Goal: Task Accomplishment & Management: Use online tool/utility

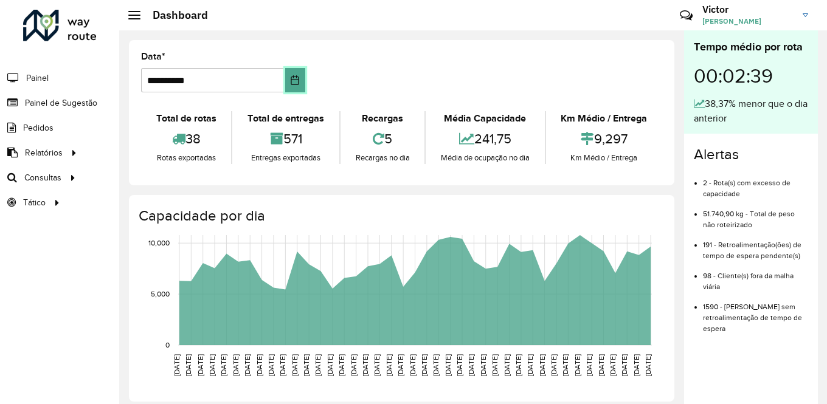
click at [297, 82] on icon "Choose Date" at bounding box center [295, 80] width 8 height 10
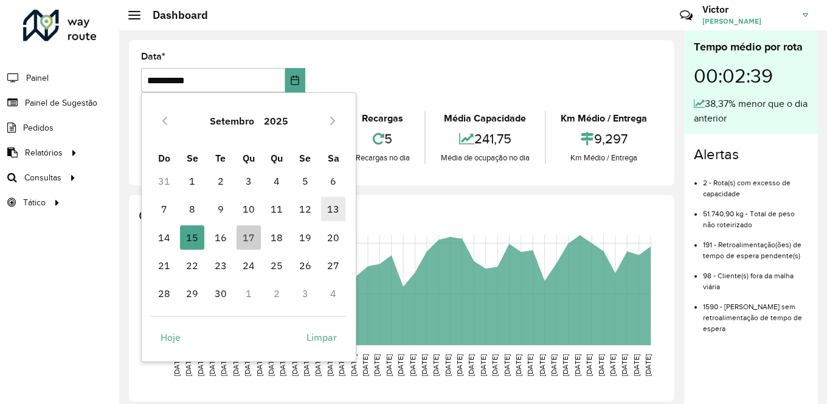
click at [335, 207] on span "13" at bounding box center [333, 209] width 24 height 24
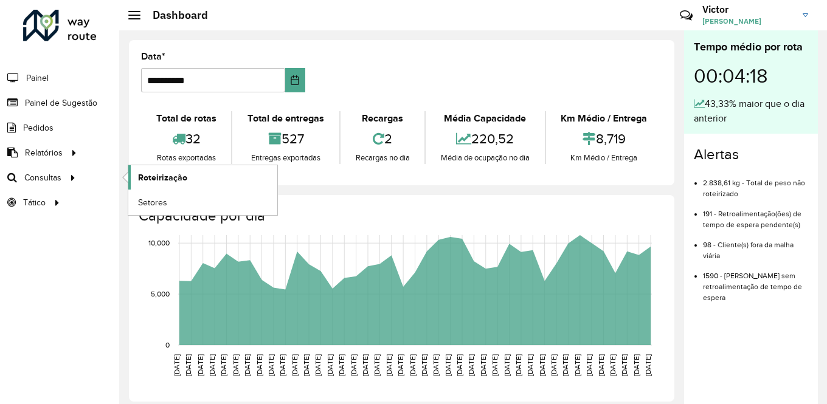
click at [167, 176] on span "Roteirização" at bounding box center [162, 177] width 49 height 13
click at [95, 275] on div "Roteirizador AmbevTech Painel Painel de Sugestão Pedidos Relatórios Clientes Cl…" at bounding box center [59, 202] width 119 height 404
click at [300, 83] on button "Choose Date" at bounding box center [295, 80] width 20 height 24
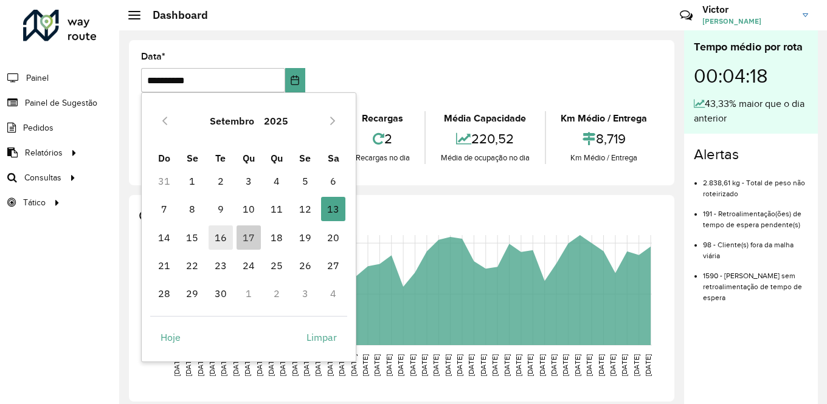
click at [221, 238] on span "16" at bounding box center [221, 238] width 24 height 24
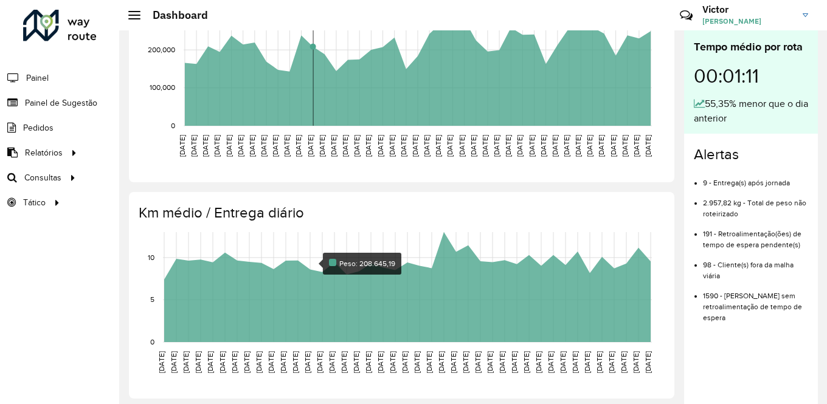
scroll to position [440, 0]
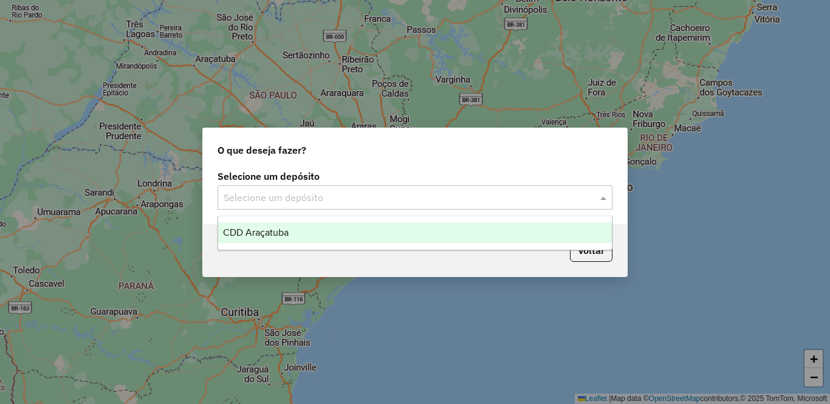
click at [382, 191] on input "text" at bounding box center [403, 198] width 359 height 15
click at [331, 232] on div "CDD Araçatuba" at bounding box center [415, 233] width 394 height 21
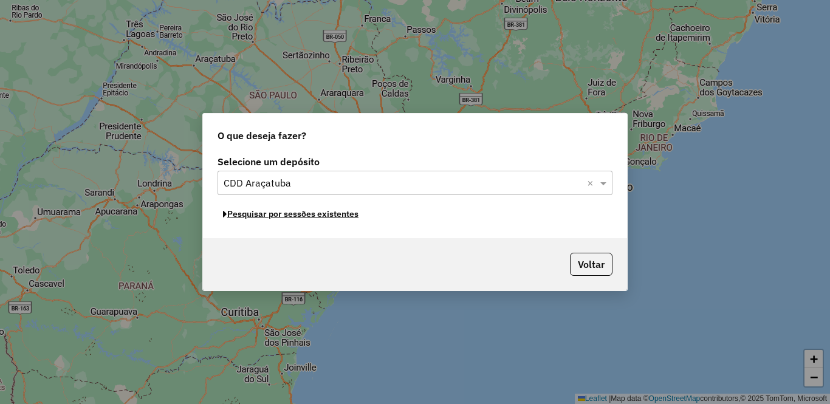
click at [318, 215] on button "Pesquisar por sessões existentes" at bounding box center [291, 214] width 147 height 19
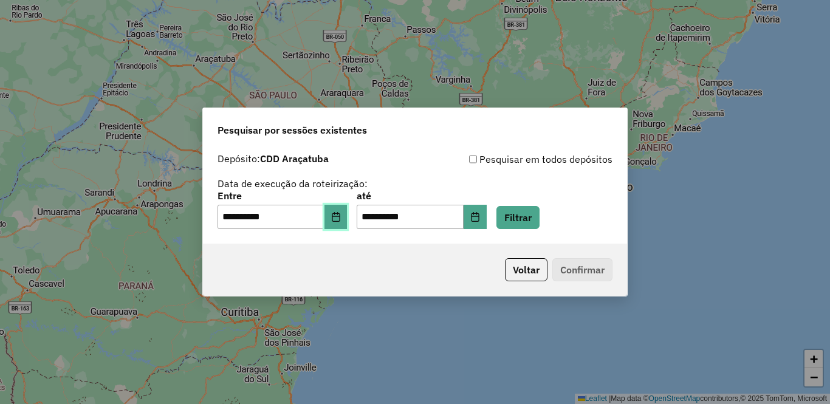
click at [348, 208] on button "Choose Date" at bounding box center [336, 217] width 23 height 24
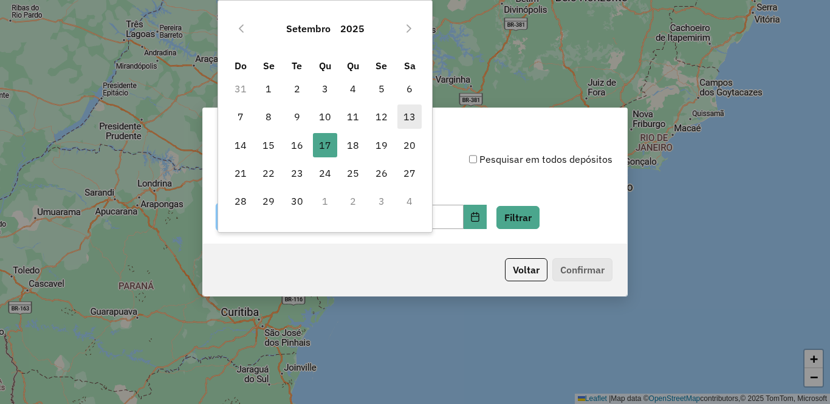
click at [409, 120] on span "13" at bounding box center [410, 117] width 24 height 24
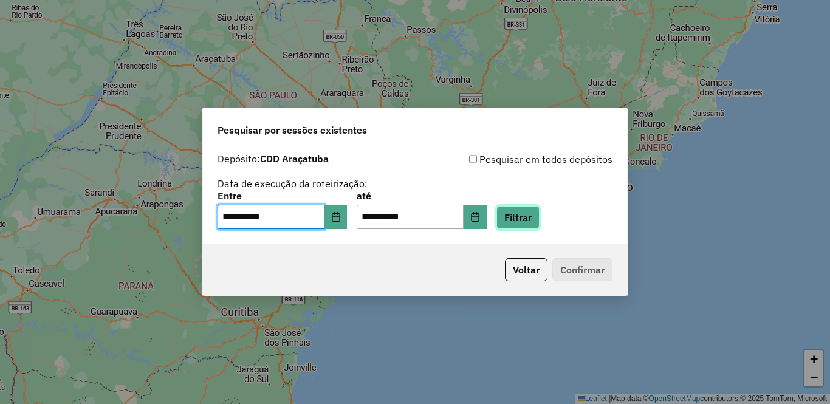
click at [540, 212] on button "Filtrar" at bounding box center [518, 217] width 43 height 23
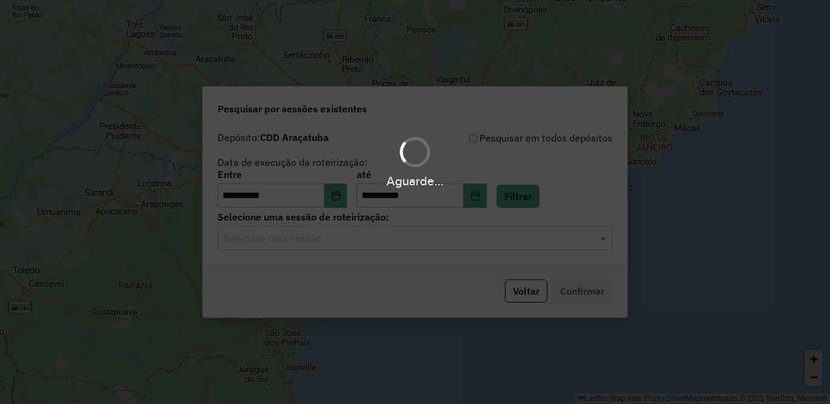
click at [296, 239] on hb-app "**********" at bounding box center [415, 202] width 830 height 404
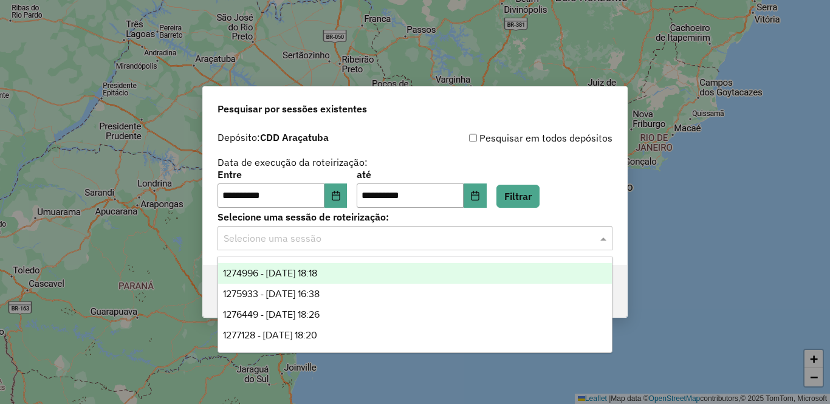
click at [296, 239] on input "text" at bounding box center [403, 239] width 359 height 15
click at [283, 273] on span "1274996 - 13/09/2025 18:18" at bounding box center [270, 273] width 94 height 10
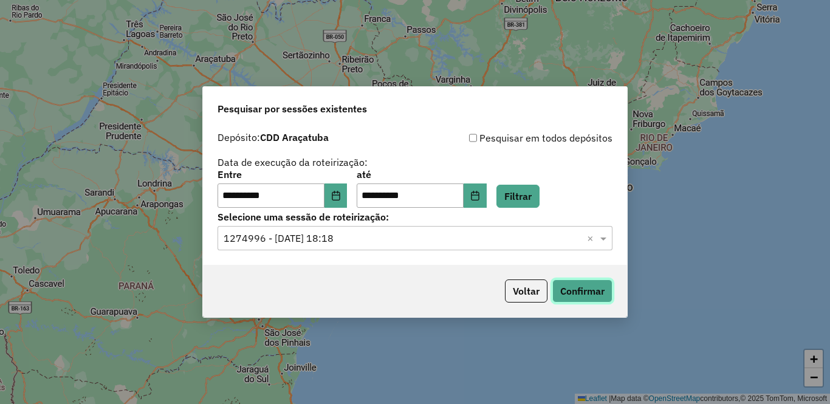
click at [600, 295] on button "Confirmar" at bounding box center [583, 291] width 60 height 23
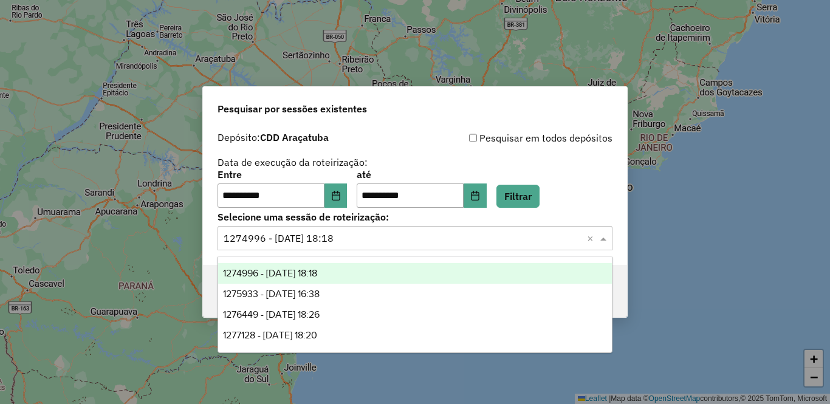
click at [371, 236] on input "text" at bounding box center [403, 239] width 359 height 15
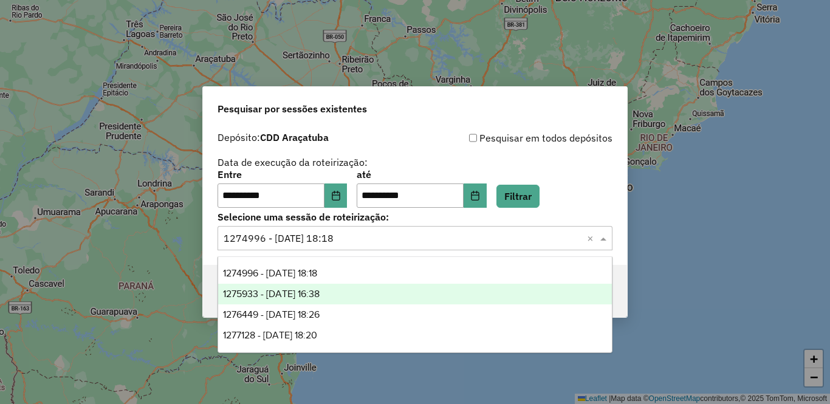
click at [320, 290] on span "1275933 - 15/09/2025 16:38" at bounding box center [271, 294] width 97 height 10
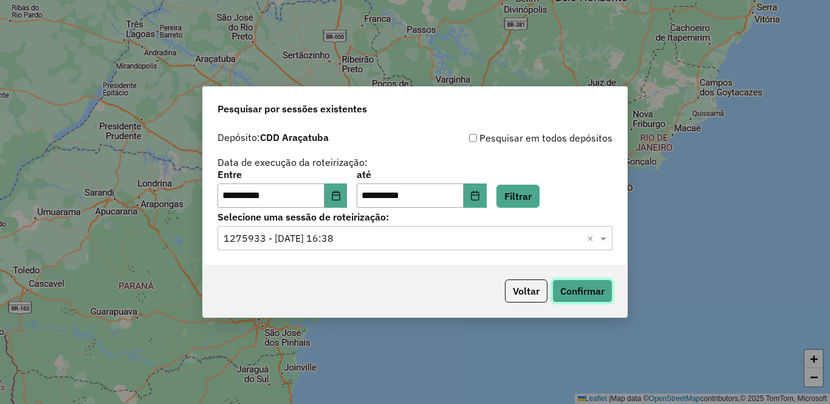
click at [605, 295] on button "Confirmar" at bounding box center [583, 291] width 60 height 23
click at [605, 237] on span at bounding box center [605, 238] width 15 height 15
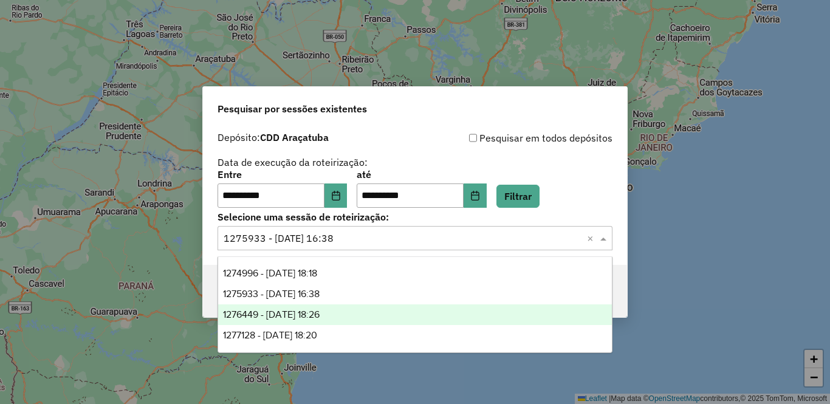
click at [405, 311] on div "1276449 - 16/09/2025 18:26" at bounding box center [415, 315] width 394 height 21
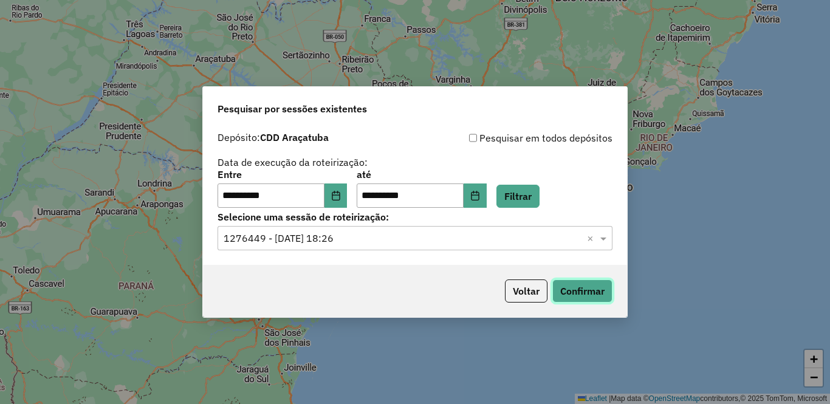
click at [571, 290] on button "Confirmar" at bounding box center [583, 291] width 60 height 23
click at [341, 192] on icon "Choose Date" at bounding box center [336, 196] width 10 height 10
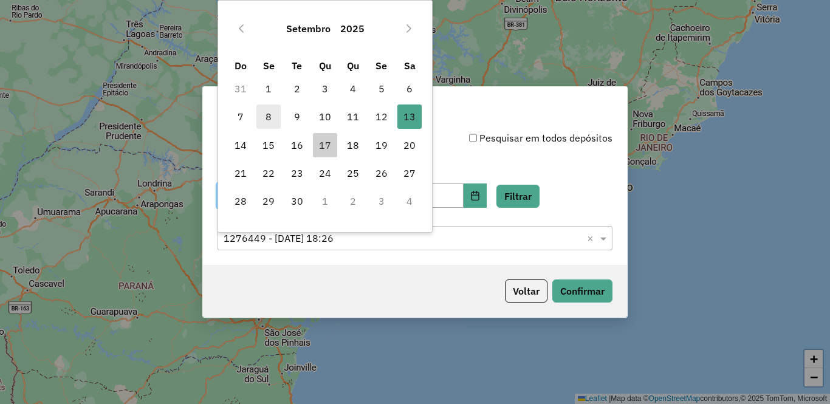
click at [267, 117] on span "8" at bounding box center [269, 117] width 24 height 24
type input "**********"
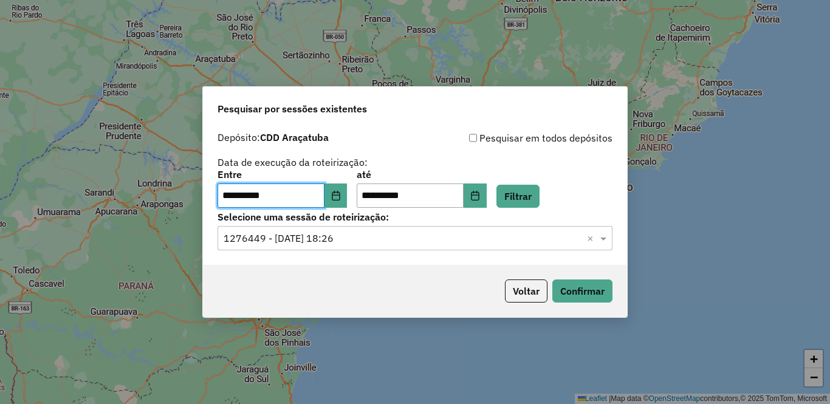
click at [367, 240] on input "text" at bounding box center [403, 239] width 359 height 15
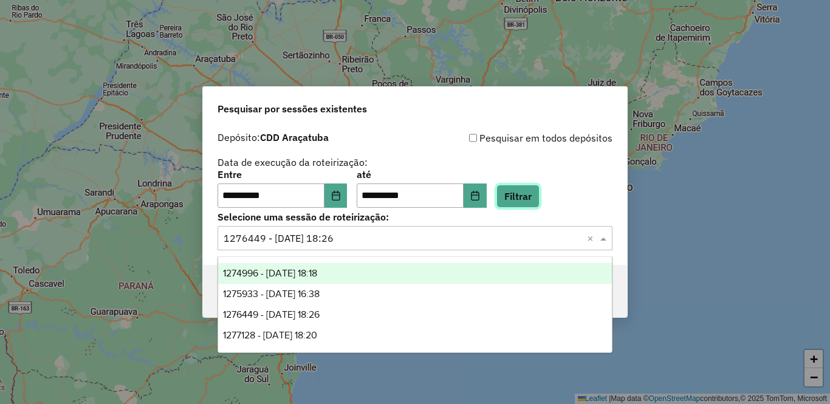
click at [540, 198] on button "Filtrar" at bounding box center [518, 196] width 43 height 23
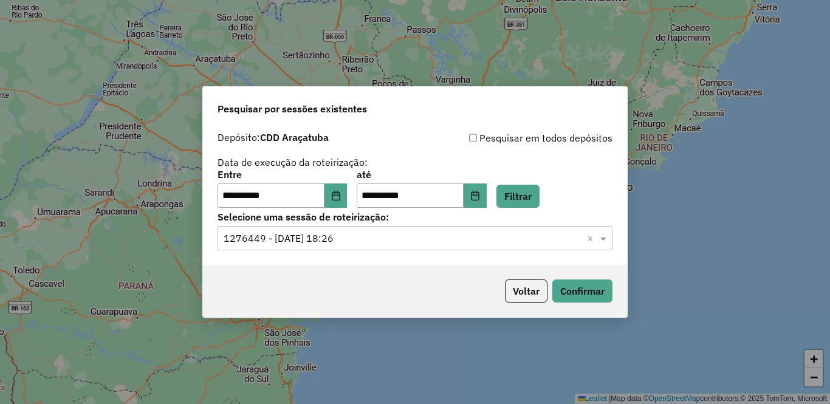
click at [381, 242] on input "text" at bounding box center [403, 239] width 359 height 15
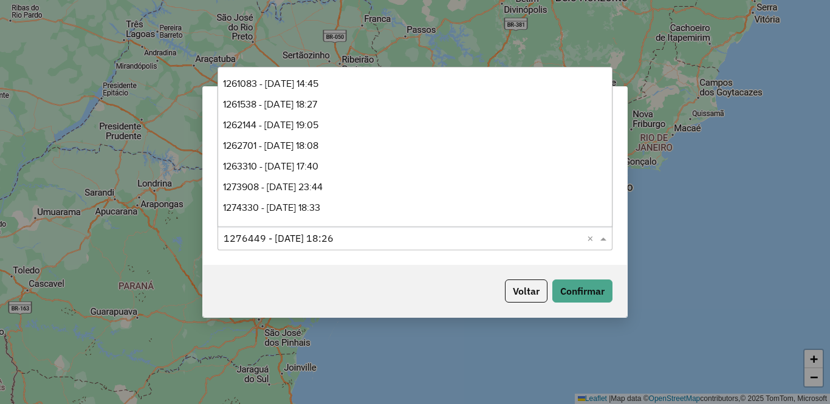
scroll to position [102, 0]
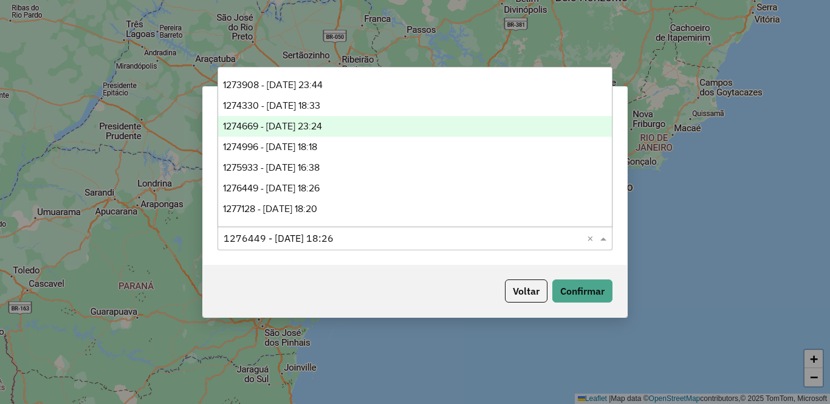
click at [299, 127] on span "1274669 - 12/09/2025 23:24" at bounding box center [272, 126] width 99 height 10
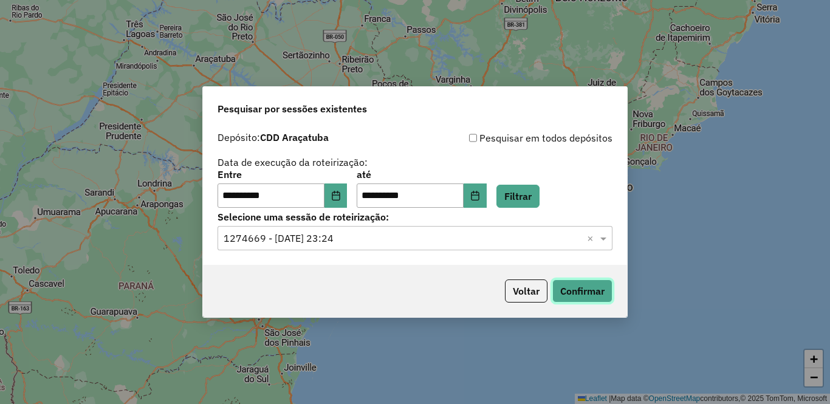
click at [593, 290] on button "Confirmar" at bounding box center [583, 291] width 60 height 23
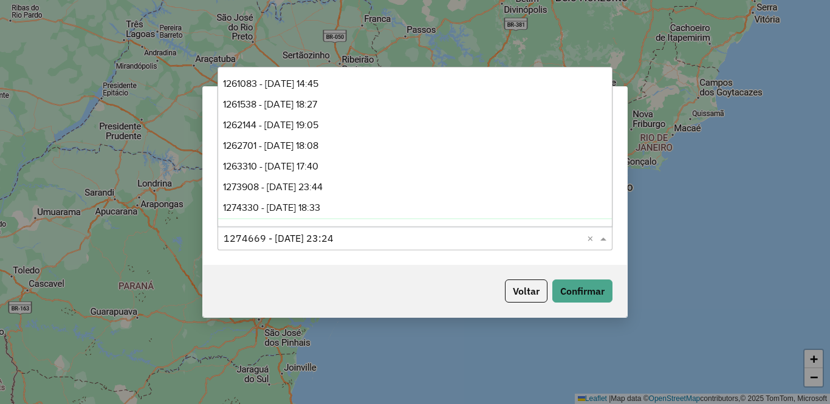
click at [393, 239] on input "text" at bounding box center [403, 239] width 359 height 15
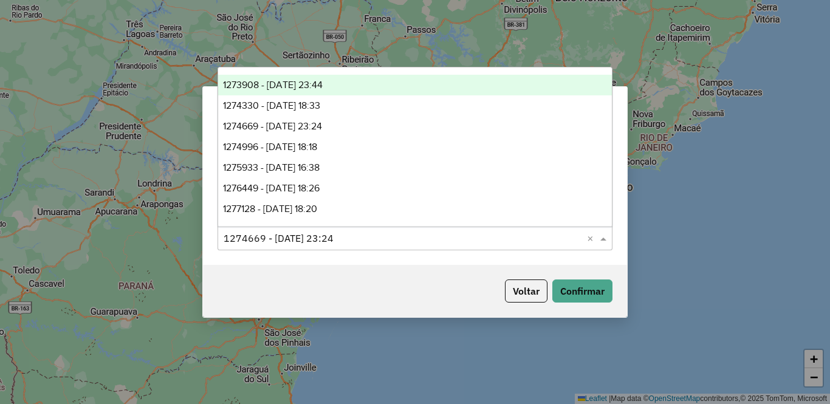
click at [306, 88] on span "1273908 - 11/09/2025 23:44" at bounding box center [273, 85] width 100 height 10
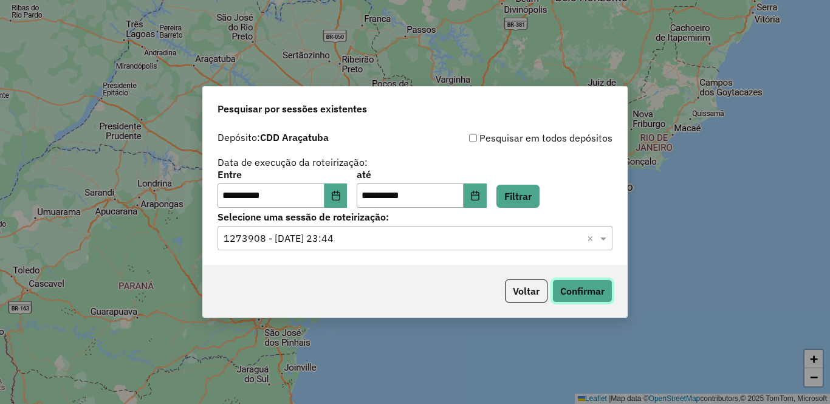
click at [593, 289] on button "Confirmar" at bounding box center [583, 291] width 60 height 23
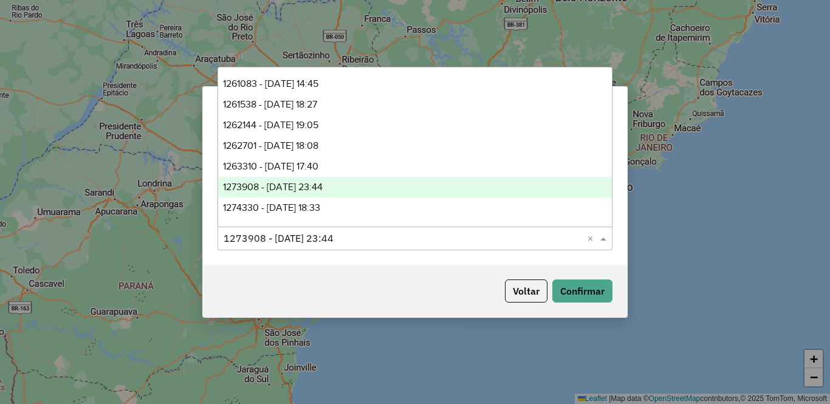
click at [406, 240] on input "text" at bounding box center [403, 239] width 359 height 15
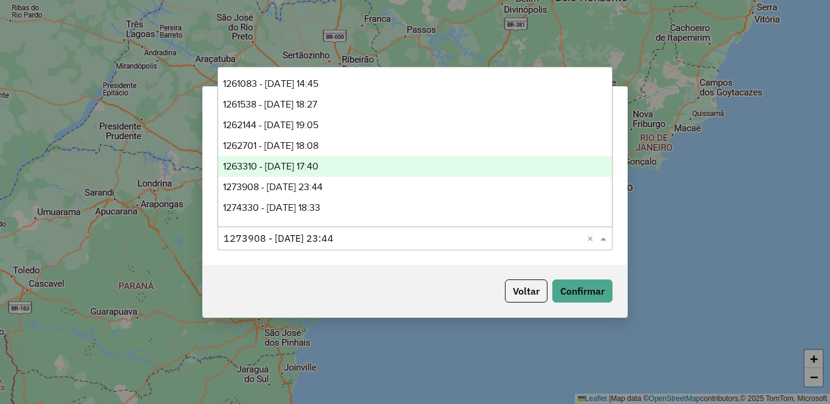
click at [361, 164] on div "1263310 - 11/09/2025 17:40" at bounding box center [415, 166] width 394 height 21
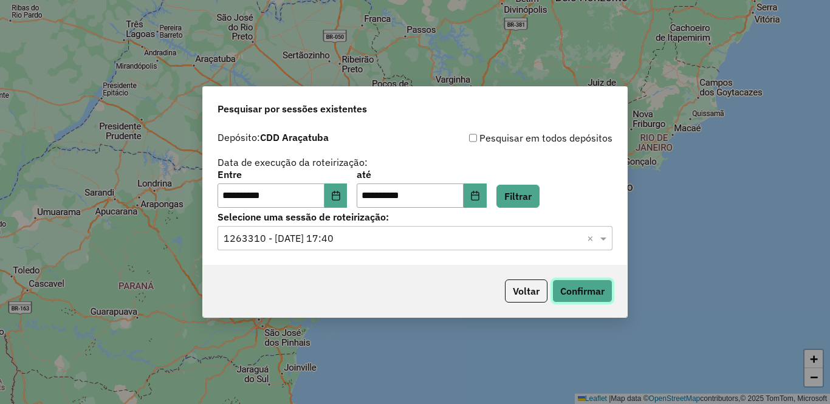
click at [587, 295] on button "Confirmar" at bounding box center [583, 291] width 60 height 23
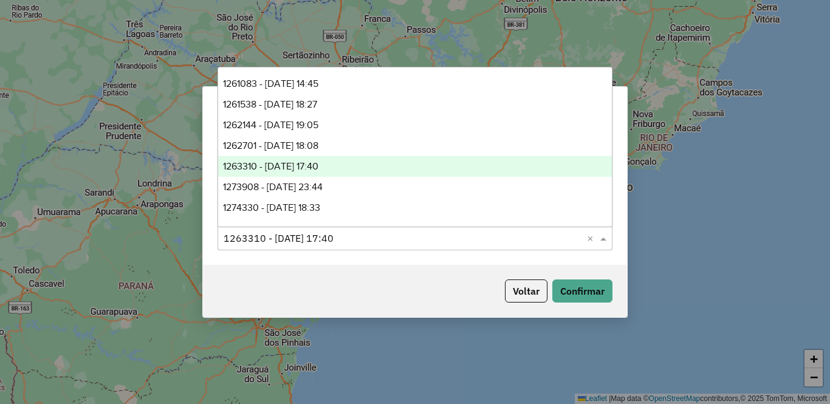
click at [604, 235] on span at bounding box center [605, 238] width 15 height 15
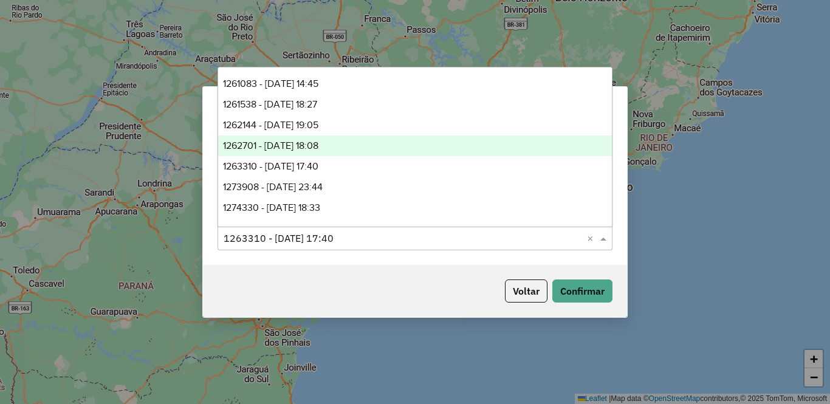
click at [319, 143] on span "1262701 - 10/09/2025 18:08" at bounding box center [270, 145] width 95 height 10
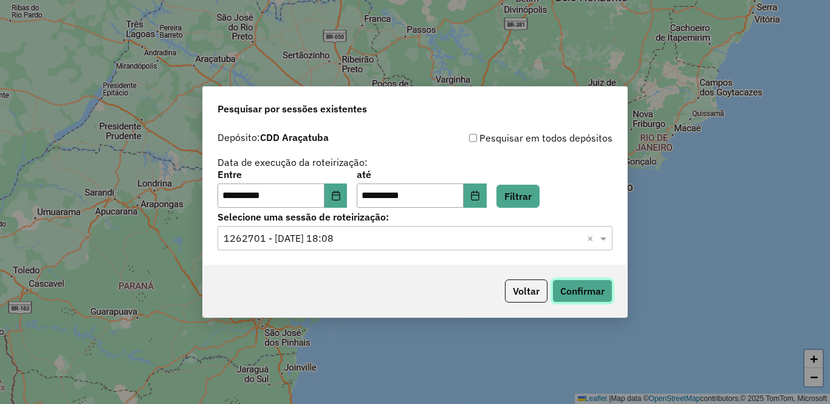
click at [579, 288] on button "Confirmar" at bounding box center [583, 291] width 60 height 23
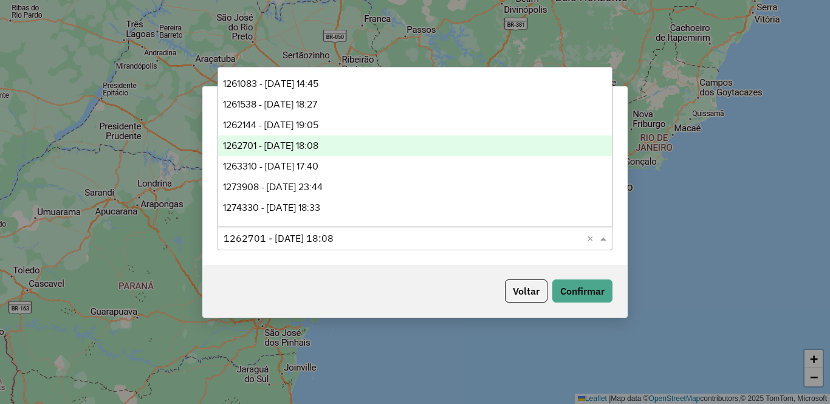
click at [605, 236] on span at bounding box center [605, 238] width 15 height 15
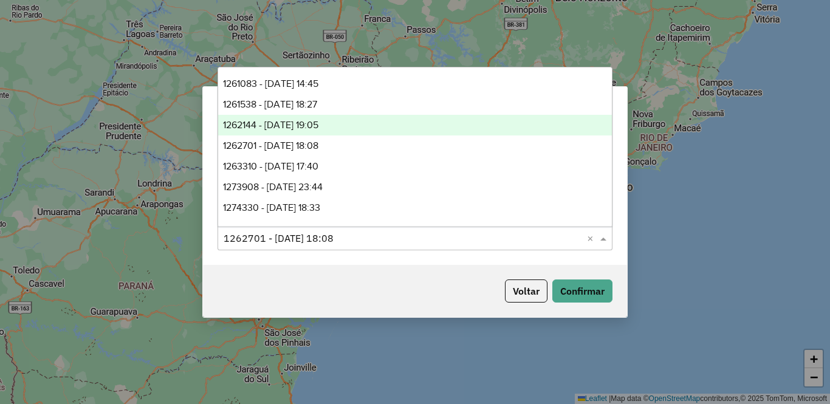
click at [319, 123] on span "1262144 - 09/09/2025 19:05" at bounding box center [270, 125] width 95 height 10
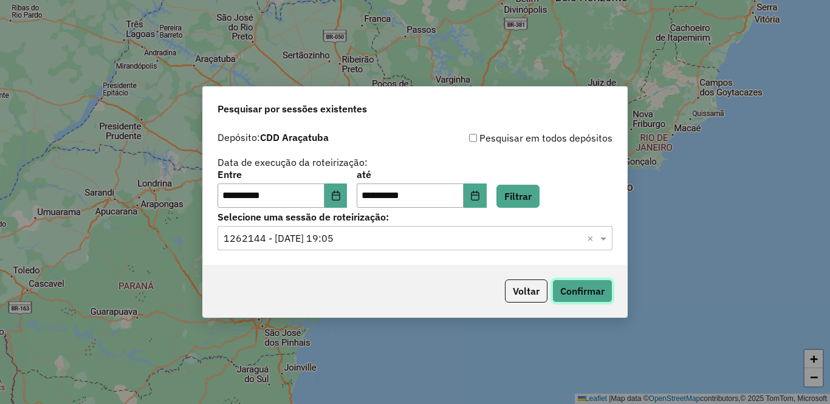
click at [586, 291] on button "Confirmar" at bounding box center [583, 291] width 60 height 23
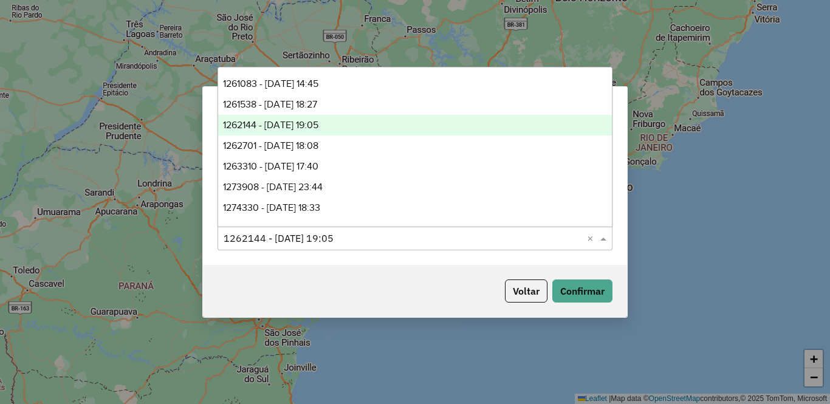
click at [406, 238] on input "text" at bounding box center [403, 239] width 359 height 15
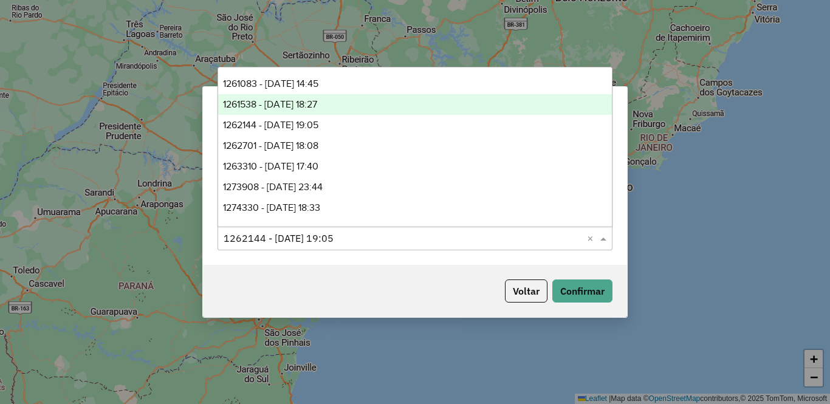
click at [317, 102] on span "1261538 - 08/09/2025 18:27" at bounding box center [270, 104] width 94 height 10
click at [411, 235] on input "text" at bounding box center [403, 239] width 359 height 15
click at [364, 103] on div "1261538 - 08/09/2025 18:27" at bounding box center [415, 104] width 394 height 21
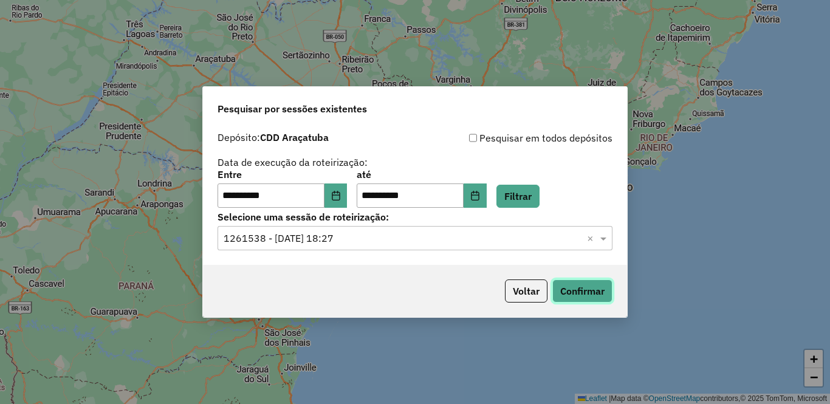
click at [568, 286] on button "Confirmar" at bounding box center [583, 291] width 60 height 23
click at [409, 240] on input "text" at bounding box center [403, 239] width 359 height 15
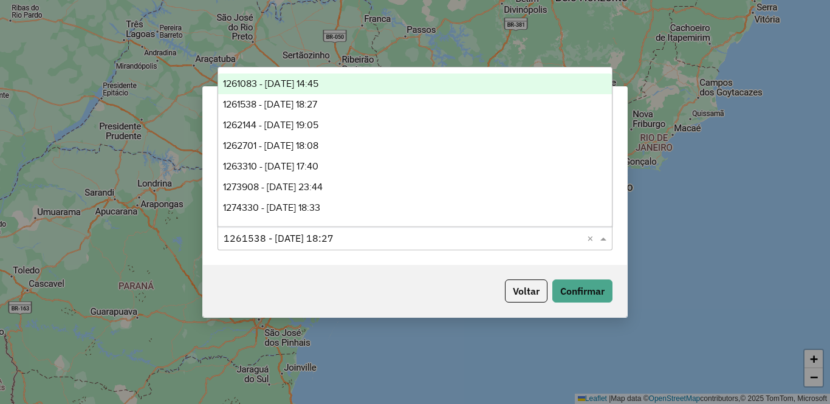
click at [319, 83] on span "1261083 - 08/09/2025 14:45" at bounding box center [270, 83] width 95 height 10
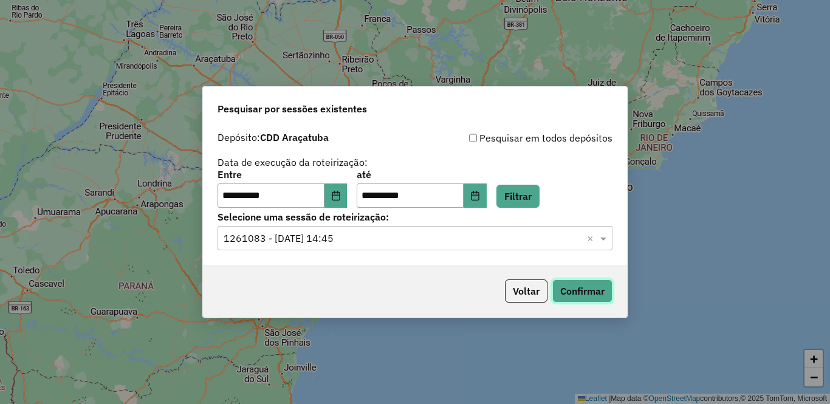
click at [592, 287] on button "Confirmar" at bounding box center [583, 291] width 60 height 23
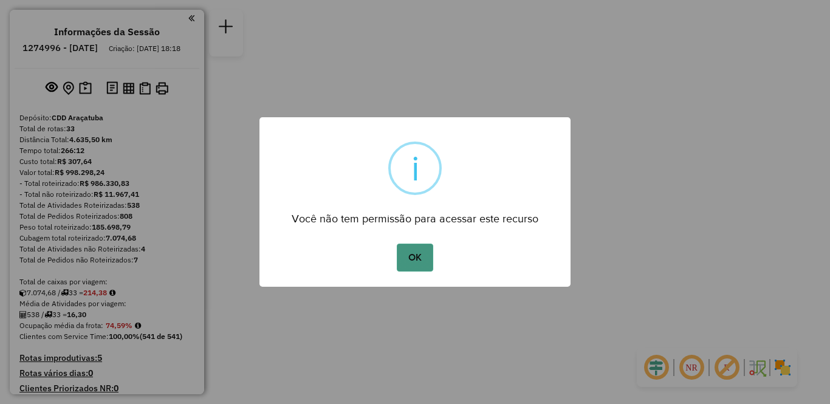
click at [414, 250] on button "OK" at bounding box center [415, 258] width 36 height 28
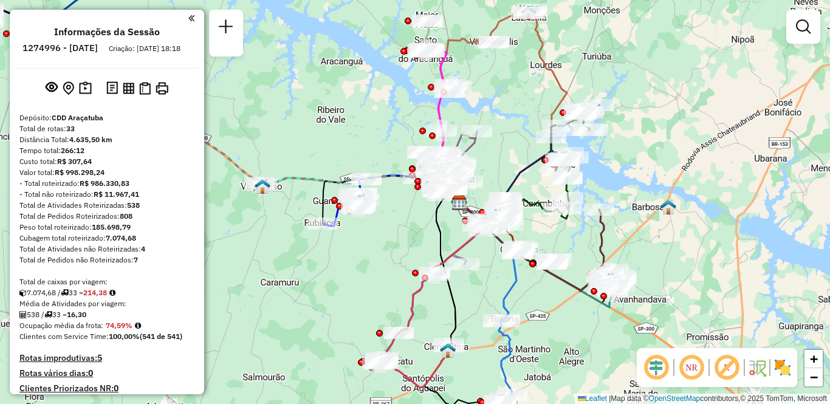
drag, startPoint x: 345, startPoint y: 224, endPoint x: 390, endPoint y: 224, distance: 44.4
click at [390, 224] on div "Janela de atendimento Grade de atendimento Capacidade Transportadoras Veículos …" at bounding box center [415, 202] width 830 height 404
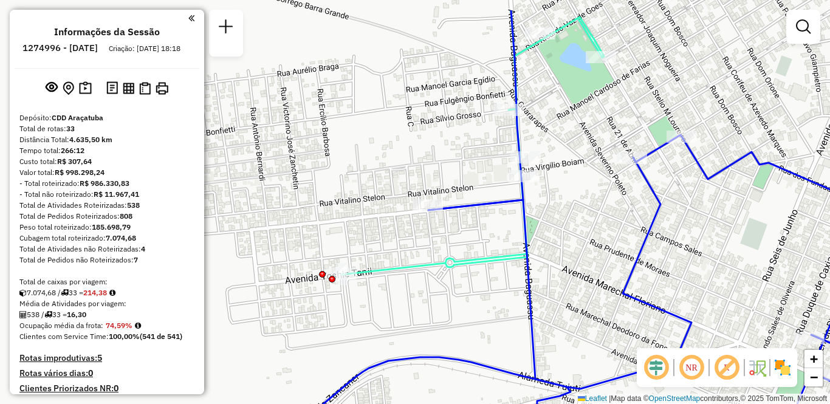
click at [446, 226] on div "Janela de atendimento Grade de atendimento Capacidade Transportadoras Veículos …" at bounding box center [415, 202] width 830 height 404
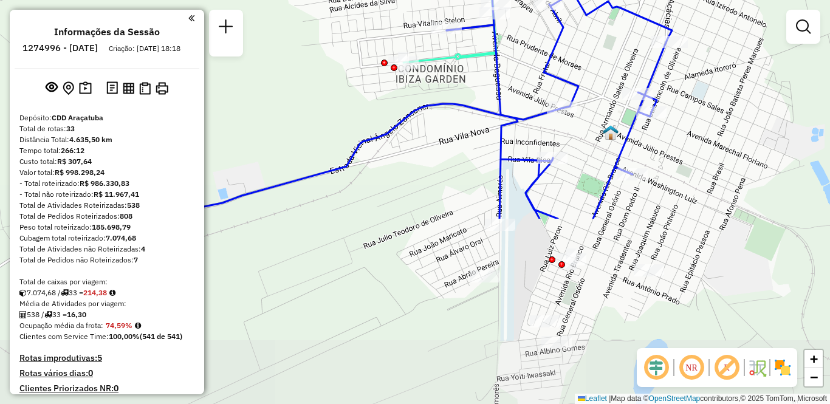
drag, startPoint x: 487, startPoint y: 380, endPoint x: 483, endPoint y: 152, distance: 228.0
click at [483, 152] on div "Janela de atendimento Grade de atendimento Capacidade Transportadoras Veículos …" at bounding box center [415, 202] width 830 height 404
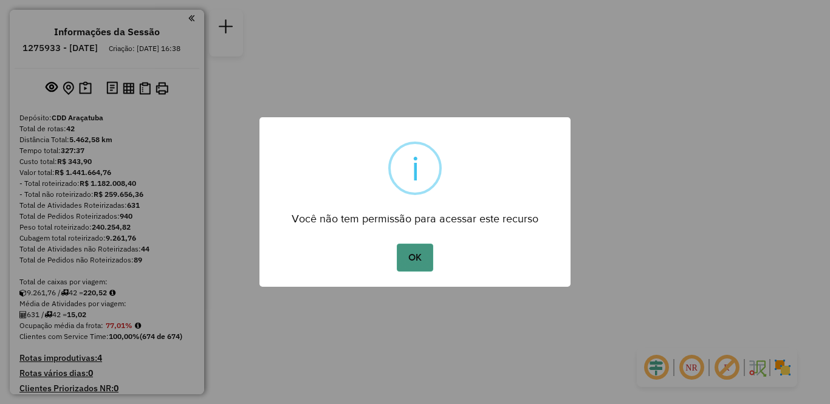
click at [409, 256] on button "OK" at bounding box center [415, 258] width 36 height 28
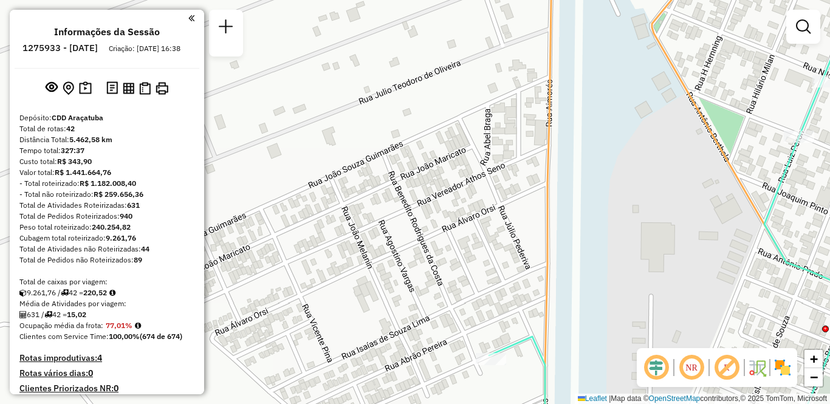
drag, startPoint x: 492, startPoint y: 286, endPoint x: 481, endPoint y: 232, distance: 55.3
click at [481, 221] on div "Janela de atendimento Grade de atendimento Capacidade Transportadoras Veículos …" at bounding box center [415, 202] width 830 height 404
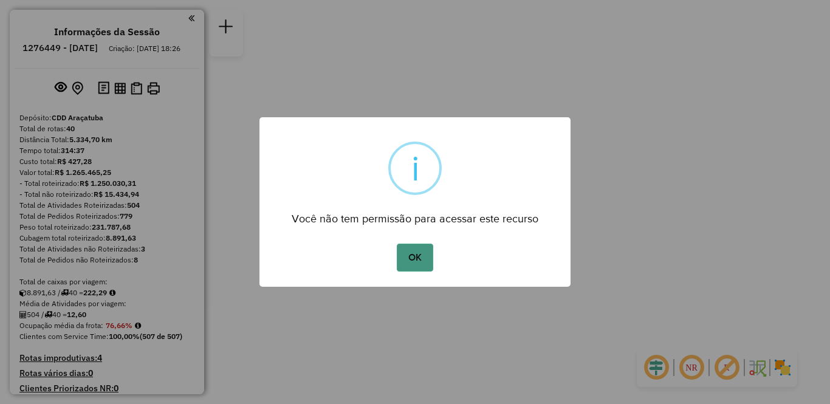
click at [418, 263] on button "OK" at bounding box center [415, 258] width 36 height 28
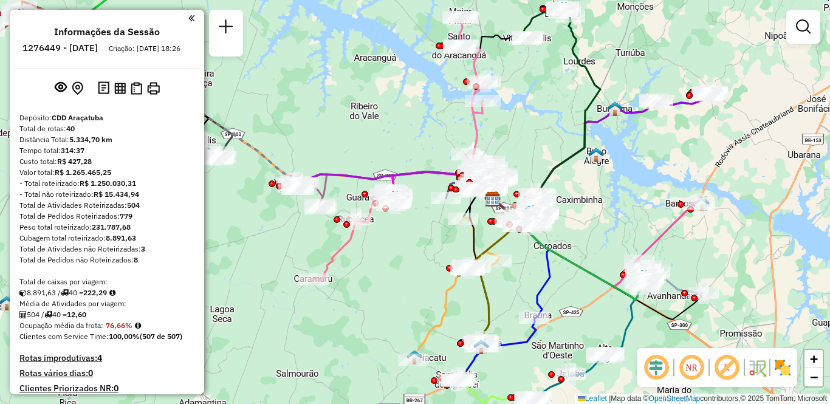
drag, startPoint x: 337, startPoint y: 258, endPoint x: 428, endPoint y: 255, distance: 90.6
click at [428, 255] on div "Janela de atendimento Grade de atendimento Capacidade Transportadoras Veículos …" at bounding box center [415, 202] width 830 height 404
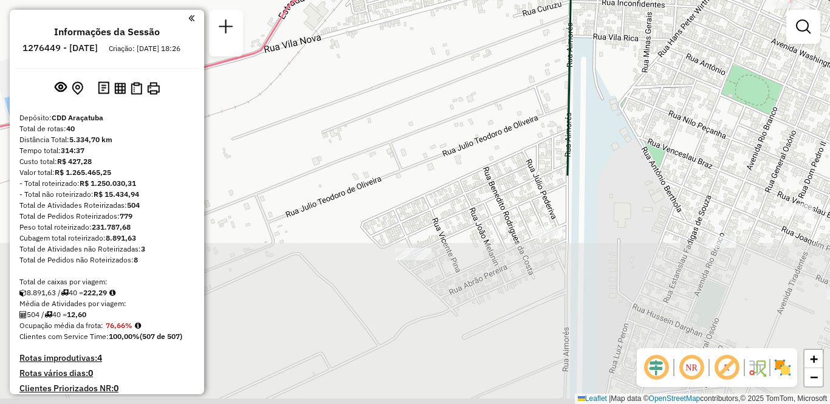
drag, startPoint x: 562, startPoint y: 303, endPoint x: 470, endPoint y: 34, distance: 284.7
click at [470, 34] on div "Janela de atendimento Grade de atendimento Capacidade Transportadoras Veículos …" at bounding box center [415, 202] width 830 height 404
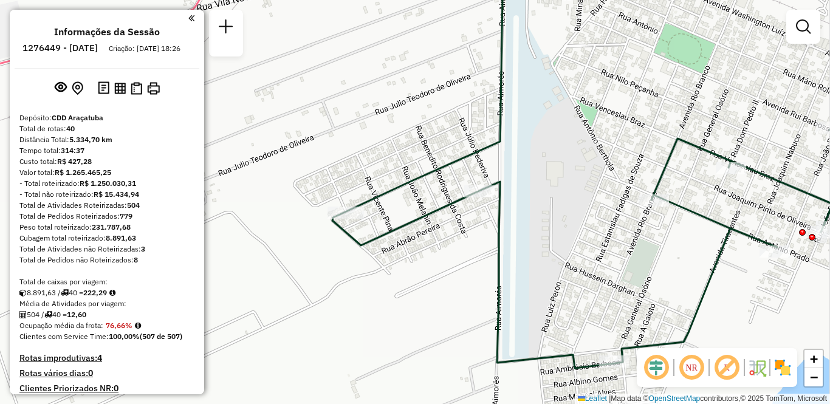
drag, startPoint x: 463, startPoint y: 142, endPoint x: 444, endPoint y: 125, distance: 25.9
click at [444, 125] on div "Janela de atendimento Grade de atendimento Capacidade Transportadoras Veículos …" at bounding box center [415, 202] width 830 height 404
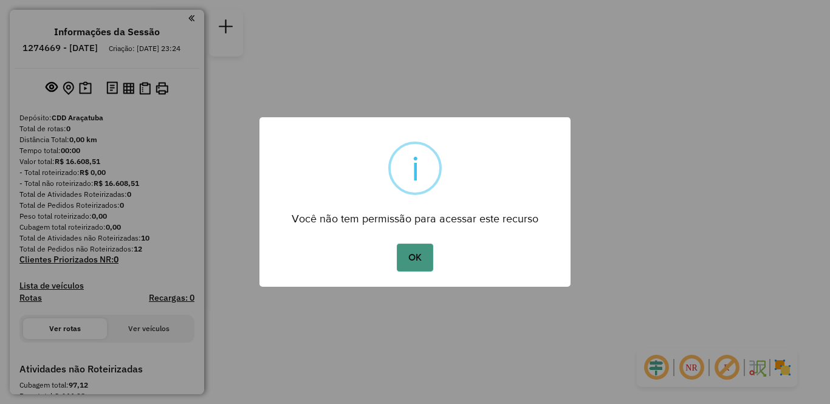
click at [418, 249] on button "OK" at bounding box center [415, 258] width 36 height 28
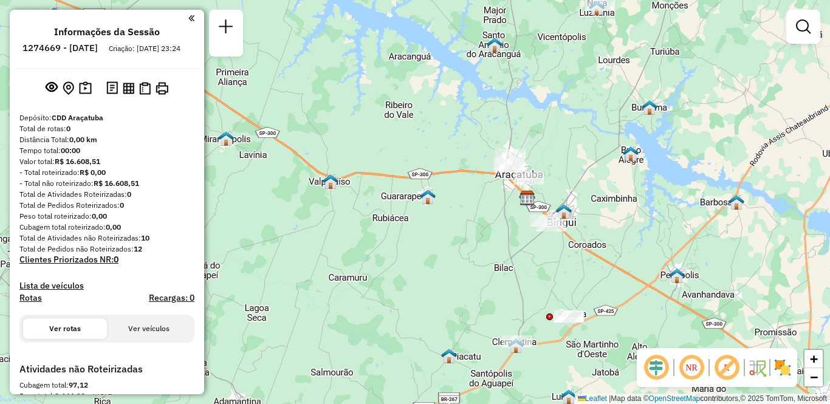
drag, startPoint x: 347, startPoint y: 224, endPoint x: 459, endPoint y: 220, distance: 112.6
click at [459, 220] on div "Janela de atendimento Grade de atendimento Capacidade Transportadoras Veículos …" at bounding box center [415, 202] width 830 height 404
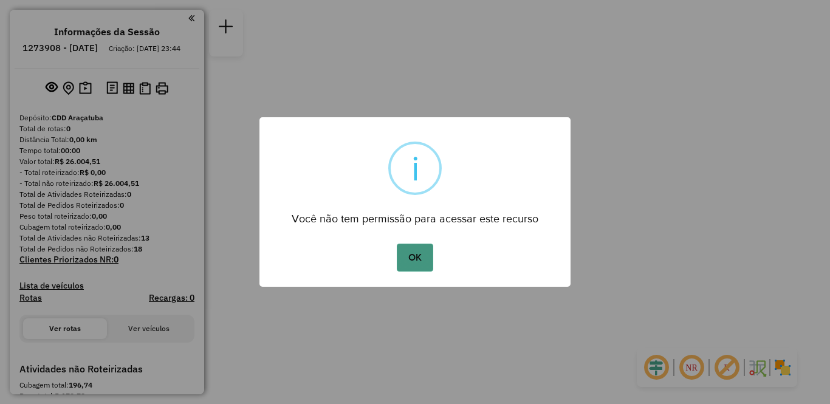
click at [419, 258] on button "OK" at bounding box center [415, 258] width 36 height 28
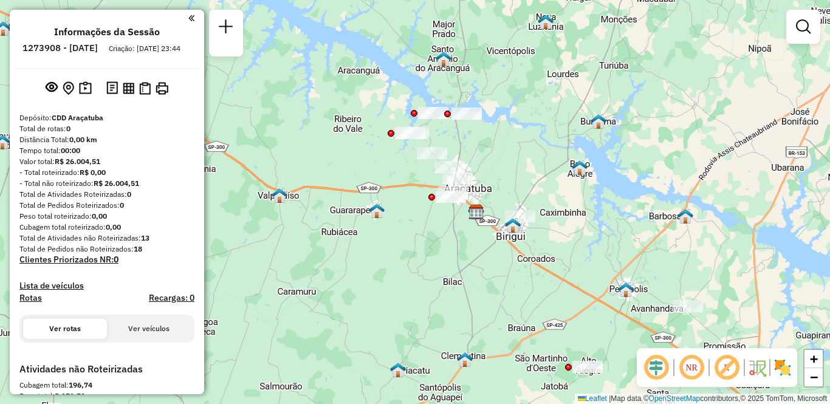
drag, startPoint x: 364, startPoint y: 252, endPoint x: 425, endPoint y: 262, distance: 62.2
click at [425, 262] on div "Janela de atendimento Grade de atendimento Capacidade Transportadoras Veículos …" at bounding box center [415, 202] width 830 height 404
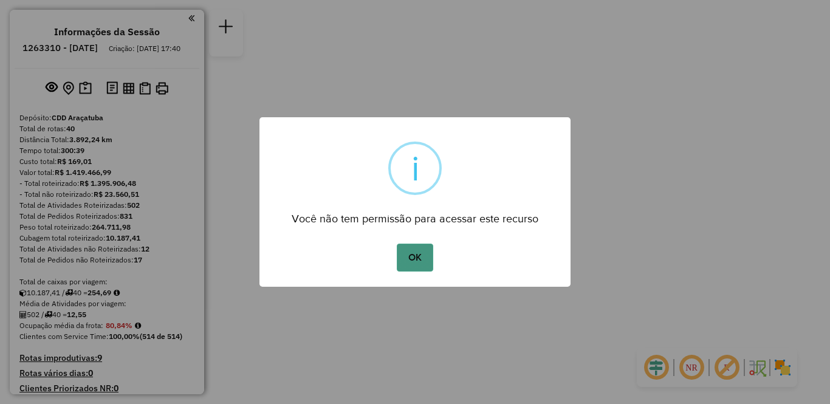
click at [409, 255] on button "OK" at bounding box center [415, 258] width 36 height 28
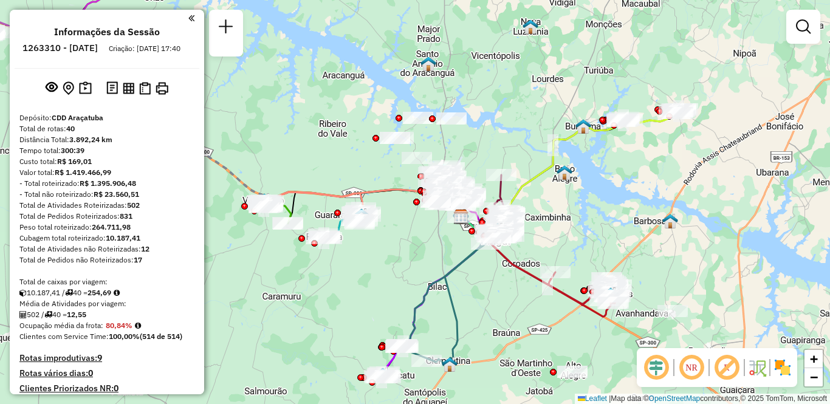
drag, startPoint x: 357, startPoint y: 227, endPoint x: 403, endPoint y: 241, distance: 48.5
click at [403, 241] on div "Janela de atendimento Grade de atendimento Capacidade Transportadoras Veículos …" at bounding box center [415, 202] width 830 height 404
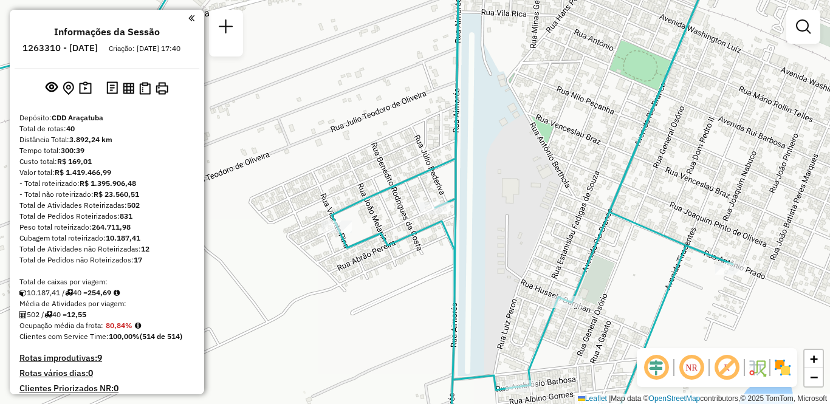
click at [345, 133] on div "Janela de atendimento Grade de atendimento Capacidade Transportadoras Veículos …" at bounding box center [415, 202] width 830 height 404
click at [190, 20] on em at bounding box center [191, 18] width 6 height 11
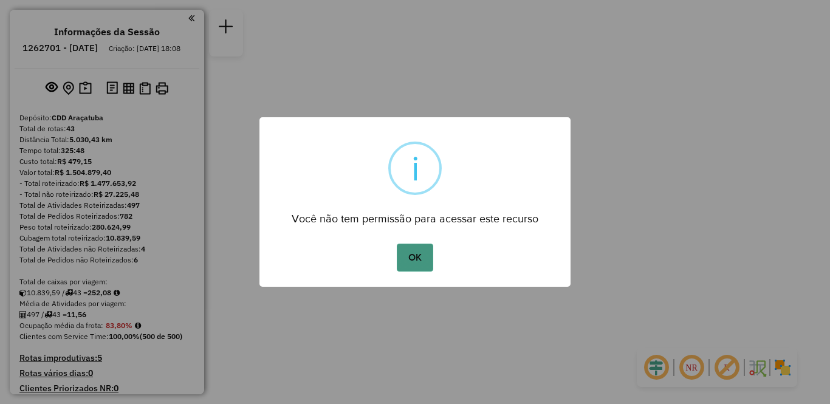
click at [419, 255] on button "OK" at bounding box center [415, 258] width 36 height 28
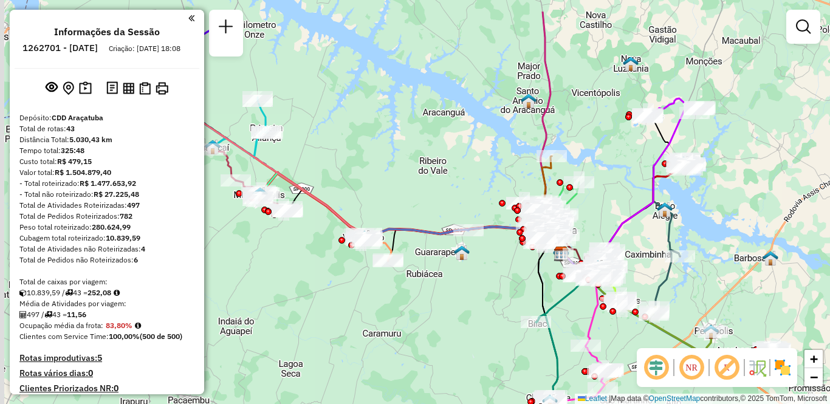
drag, startPoint x: 305, startPoint y: 267, endPoint x: 392, endPoint y: 308, distance: 96.0
click at [392, 308] on div "Janela de atendimento Grade de atendimento Capacidade Transportadoras Veículos …" at bounding box center [415, 202] width 830 height 404
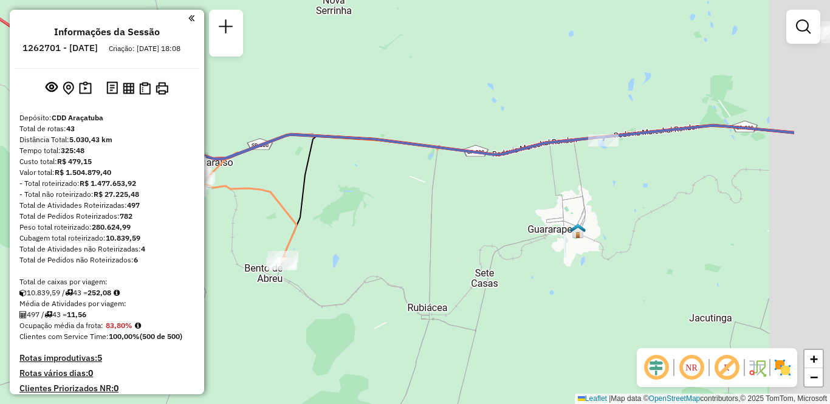
drag, startPoint x: 455, startPoint y: 277, endPoint x: 412, endPoint y: 280, distance: 42.7
click at [412, 280] on div "Janela de atendimento Grade de atendimento Capacidade Transportadoras Veículos …" at bounding box center [415, 202] width 830 height 404
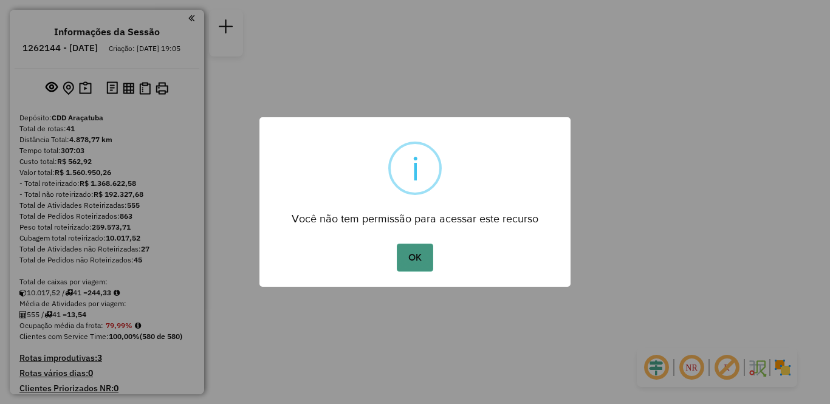
click at [413, 261] on button "OK" at bounding box center [415, 258] width 36 height 28
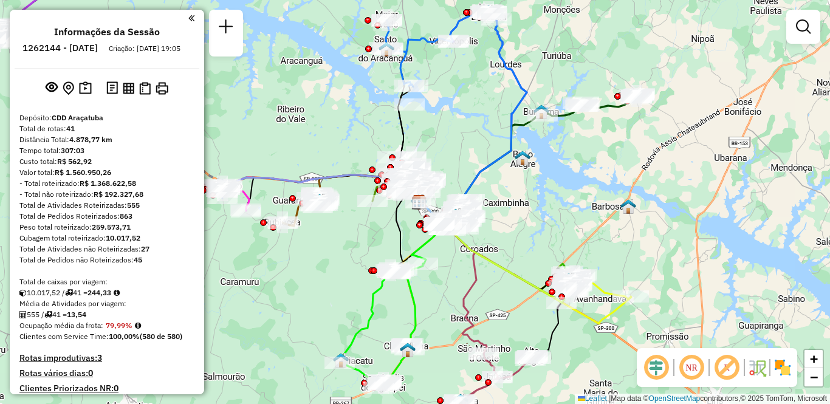
drag, startPoint x: 333, startPoint y: 269, endPoint x: 385, endPoint y: 271, distance: 52.9
click at [385, 271] on div "Janela de atendimento Grade de atendimento Capacidade Transportadoras Veículos …" at bounding box center [415, 202] width 830 height 404
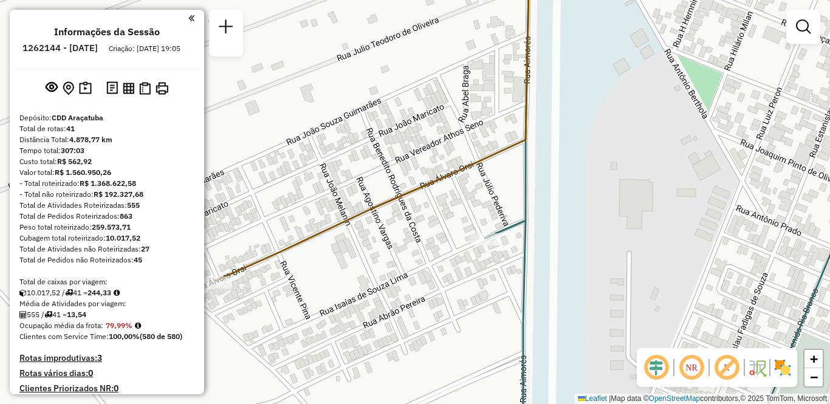
drag, startPoint x: 348, startPoint y: 272, endPoint x: 433, endPoint y: 263, distance: 86.3
click at [437, 263] on div "Janela de atendimento Grade de atendimento Capacidade Transportadoras Veículos …" at bounding box center [415, 202] width 830 height 404
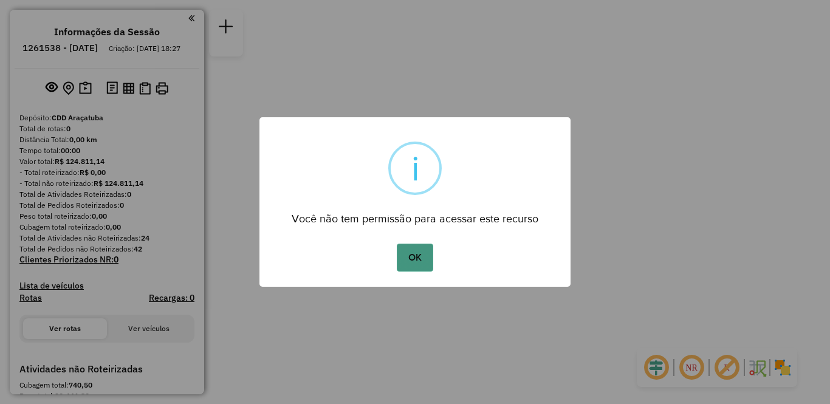
click at [404, 257] on button "OK" at bounding box center [415, 258] width 36 height 28
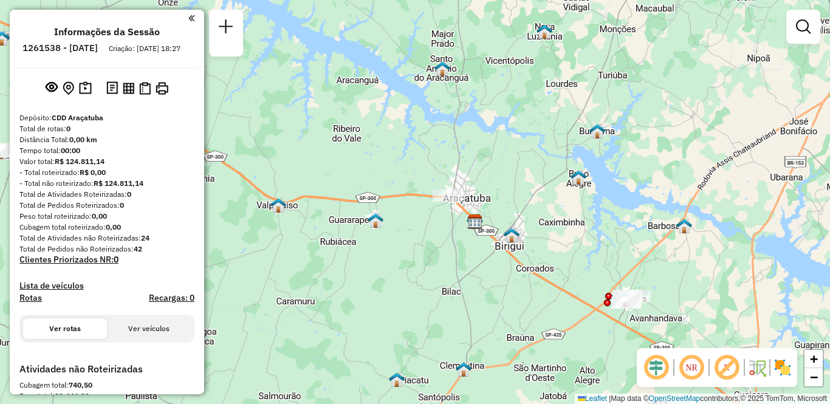
drag, startPoint x: 406, startPoint y: 260, endPoint x: 466, endPoint y: 279, distance: 63.3
click at [466, 279] on div "Janela de atendimento Grade de atendimento Capacidade Transportadoras Veículos …" at bounding box center [415, 202] width 830 height 404
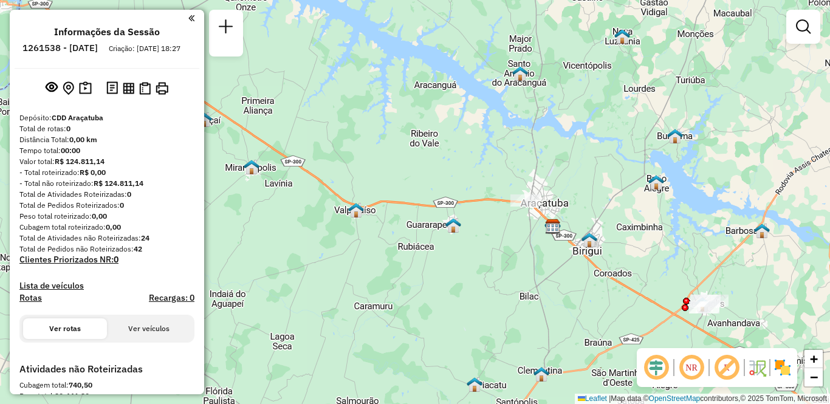
drag, startPoint x: 306, startPoint y: 250, endPoint x: 384, endPoint y: 255, distance: 78.0
click at [384, 255] on div "Janela de atendimento Grade de atendimento Capacidade Transportadoras Veículos …" at bounding box center [415, 202] width 830 height 404
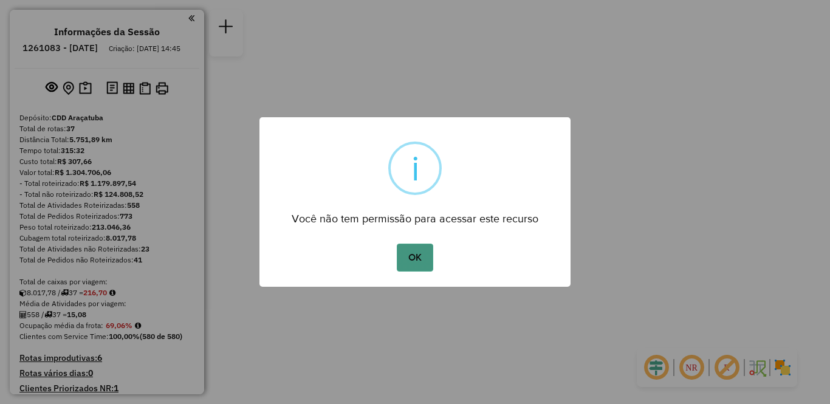
click at [411, 251] on button "OK" at bounding box center [415, 258] width 36 height 28
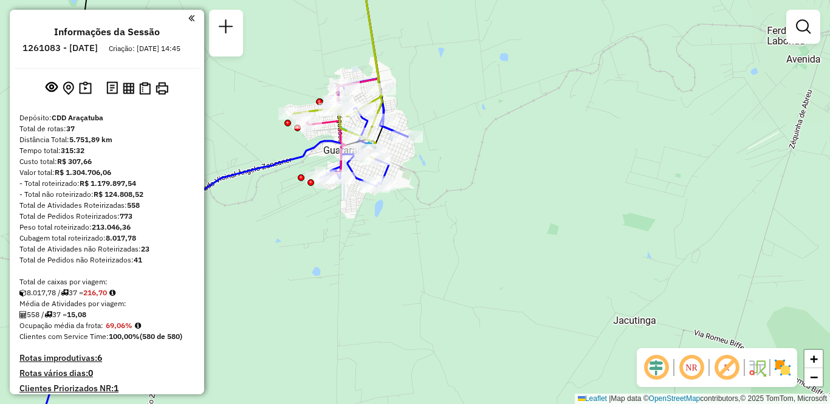
drag, startPoint x: 308, startPoint y: 178, endPoint x: 354, endPoint y: 226, distance: 66.2
click at [354, 226] on div "Janela de atendimento Grade de atendimento Capacidade Transportadoras Veículos …" at bounding box center [415, 202] width 830 height 404
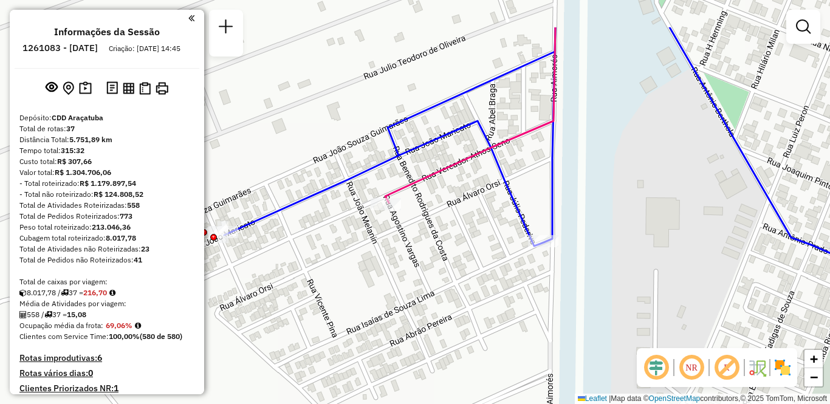
drag, startPoint x: 406, startPoint y: 160, endPoint x: 422, endPoint y: 228, distance: 69.4
click at [422, 228] on div "Janela de atendimento Grade de atendimento Capacidade Transportadoras Veículos …" at bounding box center [415, 202] width 830 height 404
click at [188, 19] on em at bounding box center [191, 18] width 6 height 11
